Goal: Check status: Check status

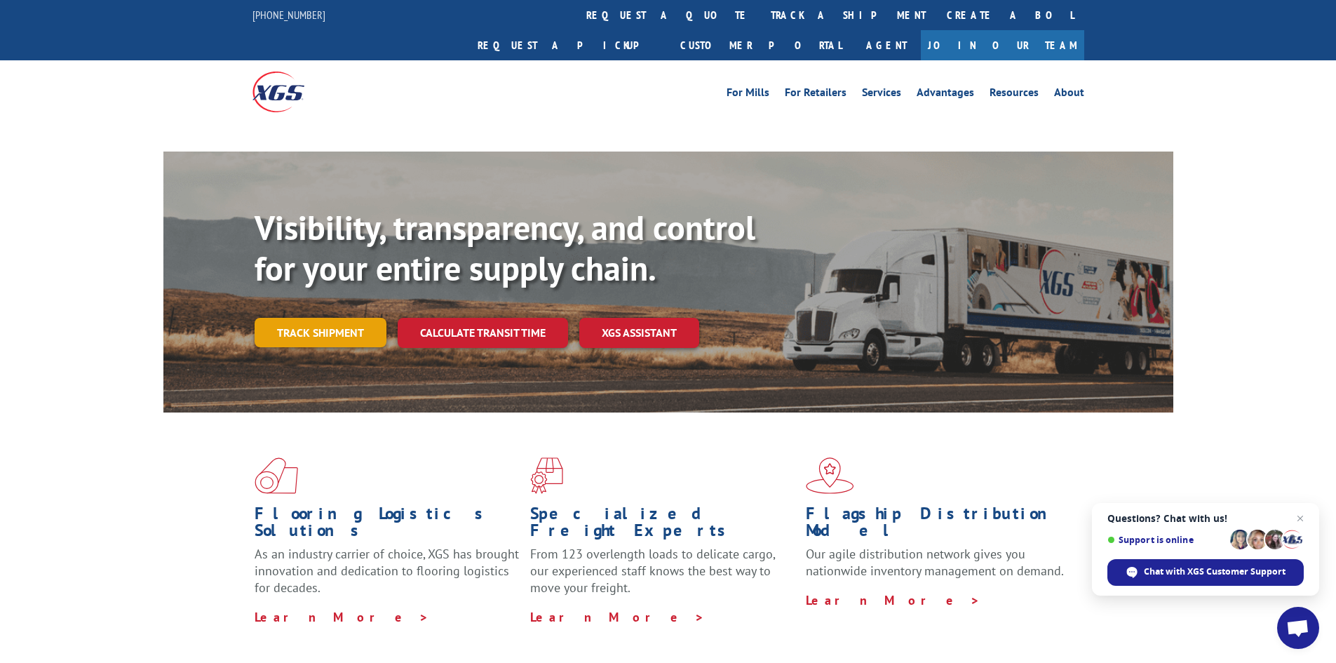
click at [320, 318] on link "Track shipment" at bounding box center [321, 332] width 132 height 29
click at [1298, 518] on span "Close chat" at bounding box center [1300, 519] width 18 height 18
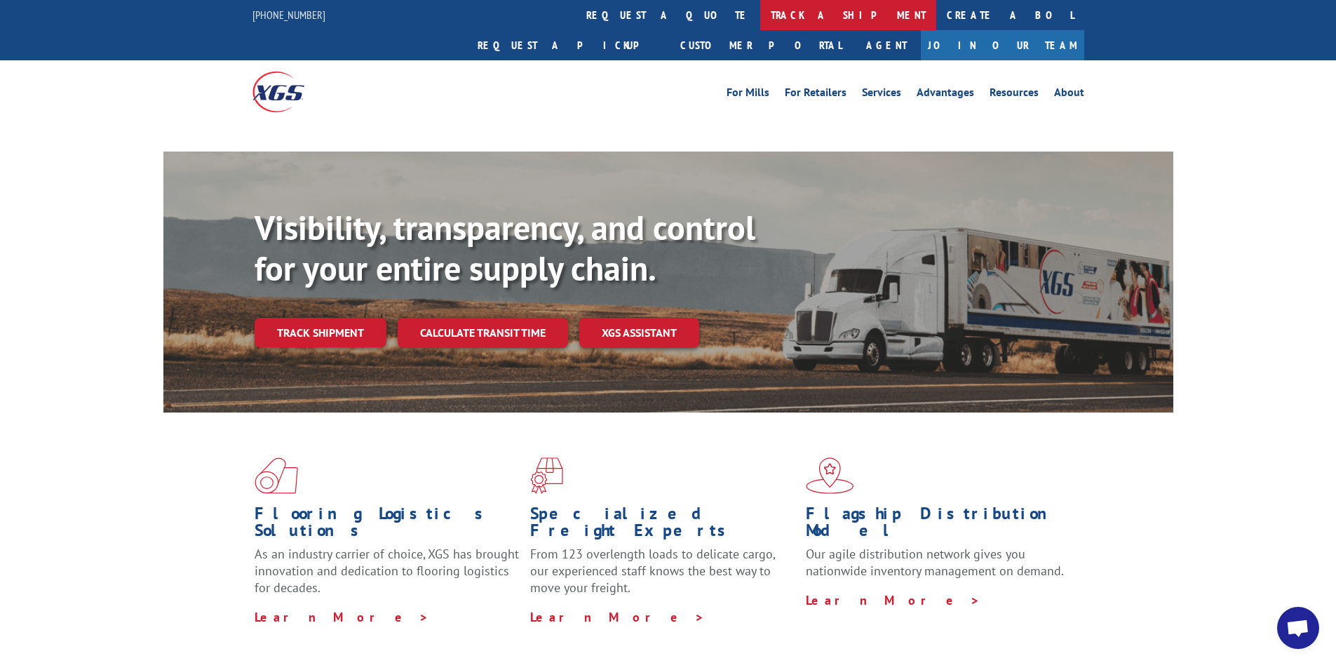
click at [760, 19] on link "track a shipment" at bounding box center [848, 15] width 176 height 30
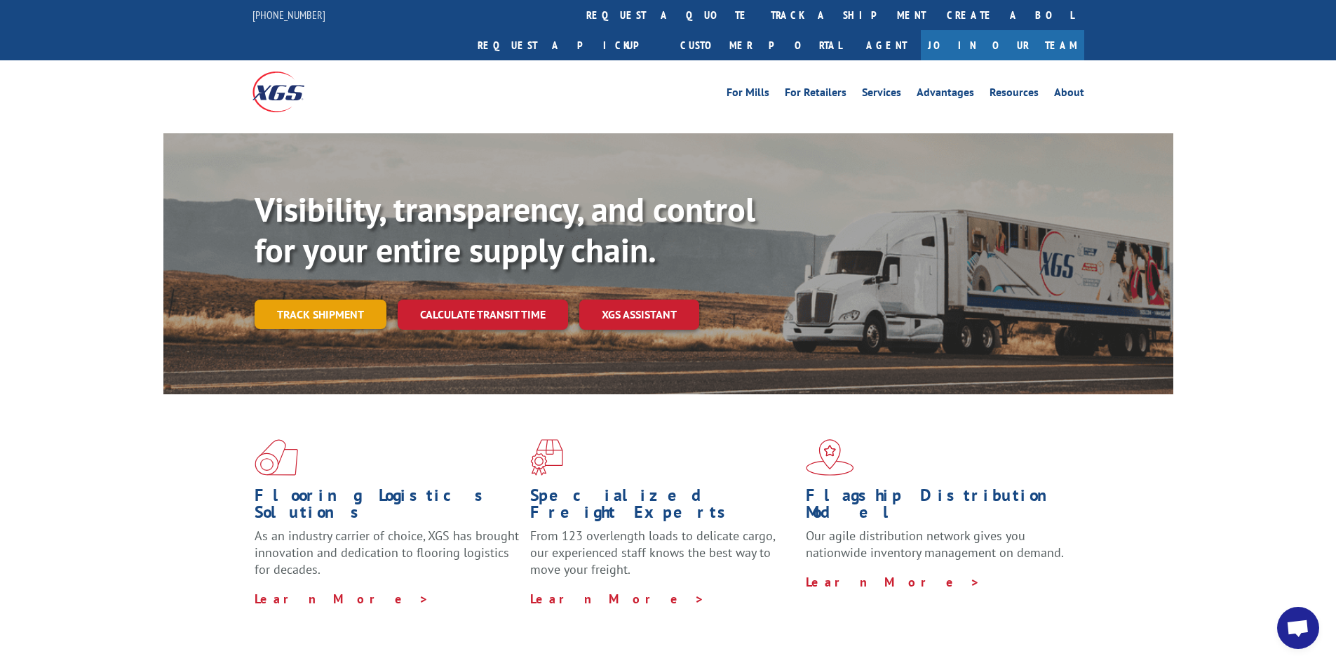
click at [340, 299] on link "Track shipment" at bounding box center [321, 313] width 132 height 29
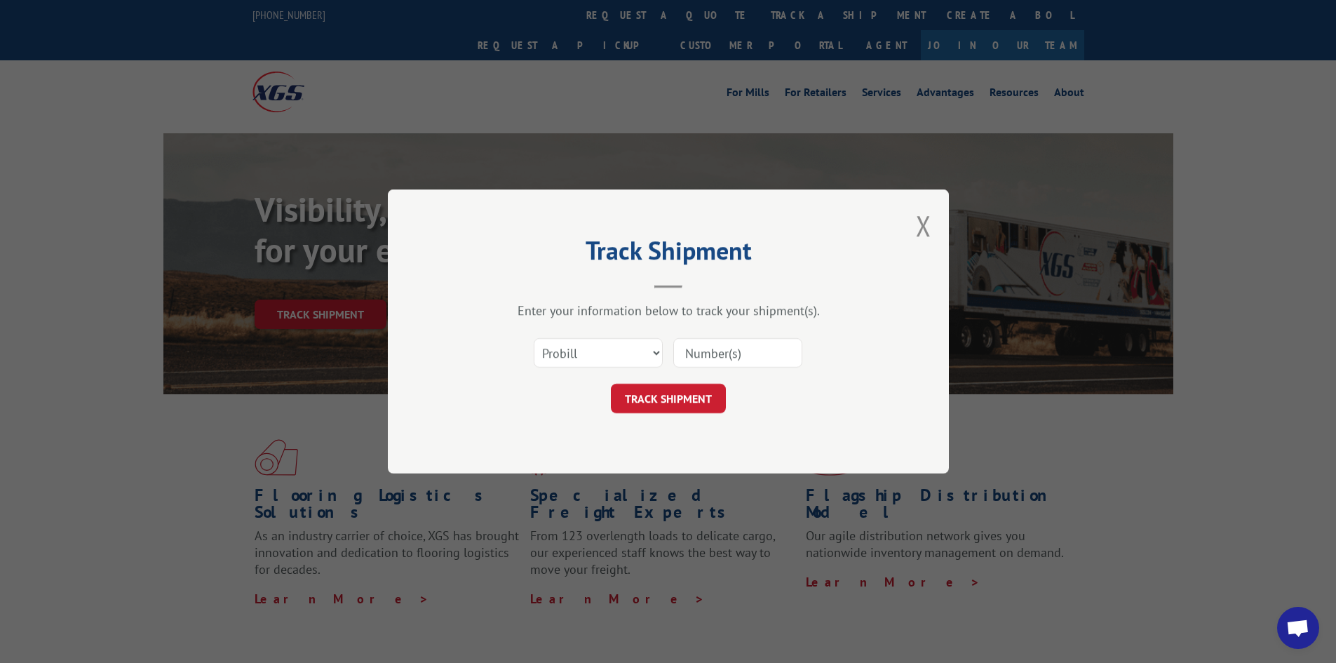
paste input "17606518"
type input "17606518"
click at [682, 402] on button "TRACK SHIPMENT" at bounding box center [668, 398] width 115 height 29
